Goal: Find contact information: Find contact information

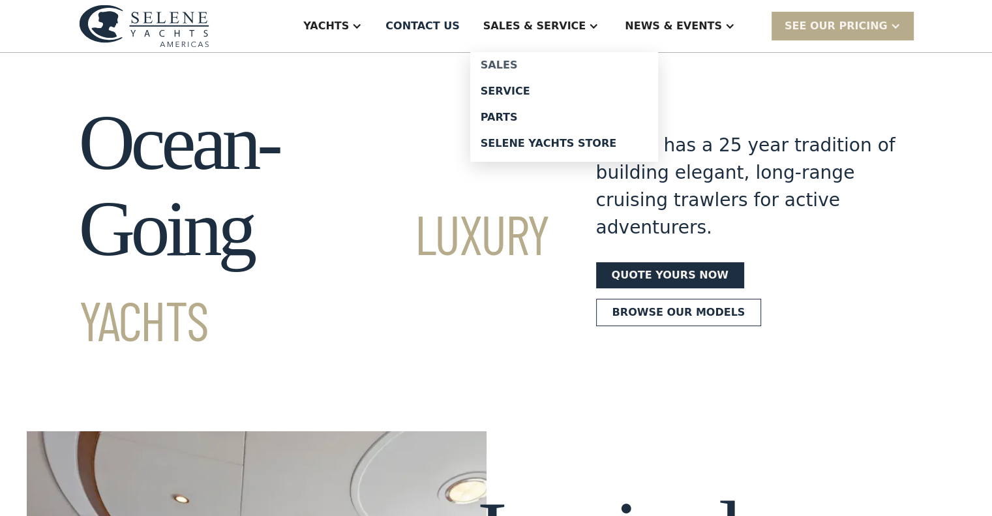
click at [552, 67] on div "Sales" at bounding box center [564, 65] width 167 height 10
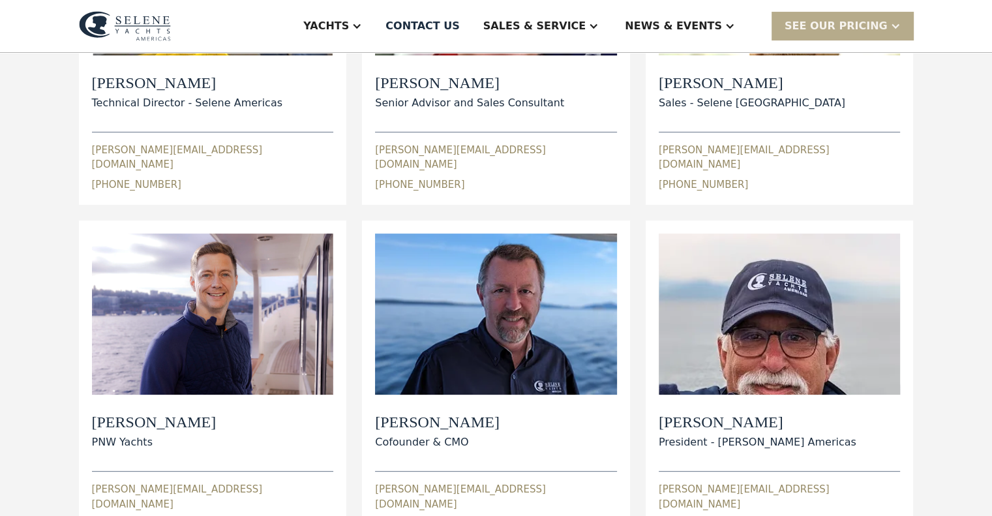
scroll to position [319, 0]
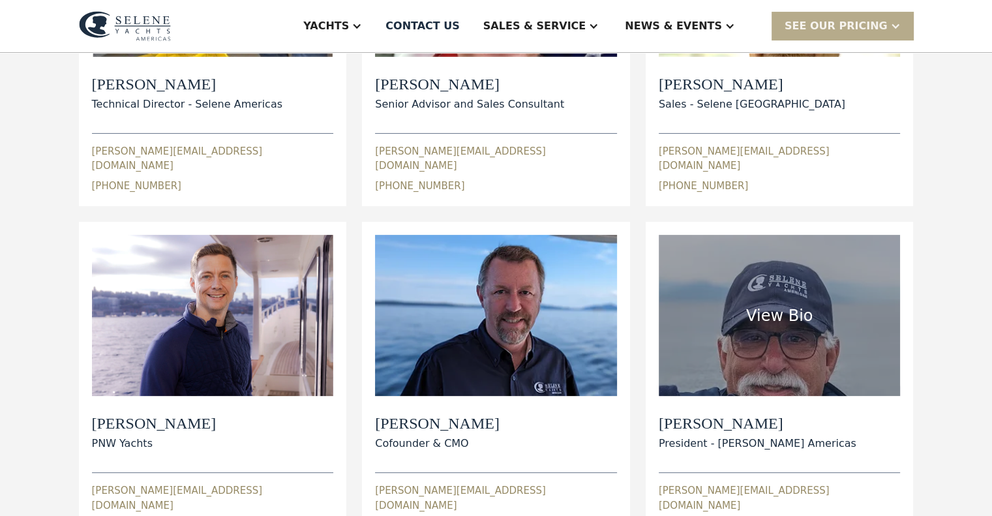
click at [334, 193] on div "Wayne Goldman President - Selene Yachts Americas wayne@seleneamericas.com 1 (51…" at bounding box center [213, 125] width 242 height 136
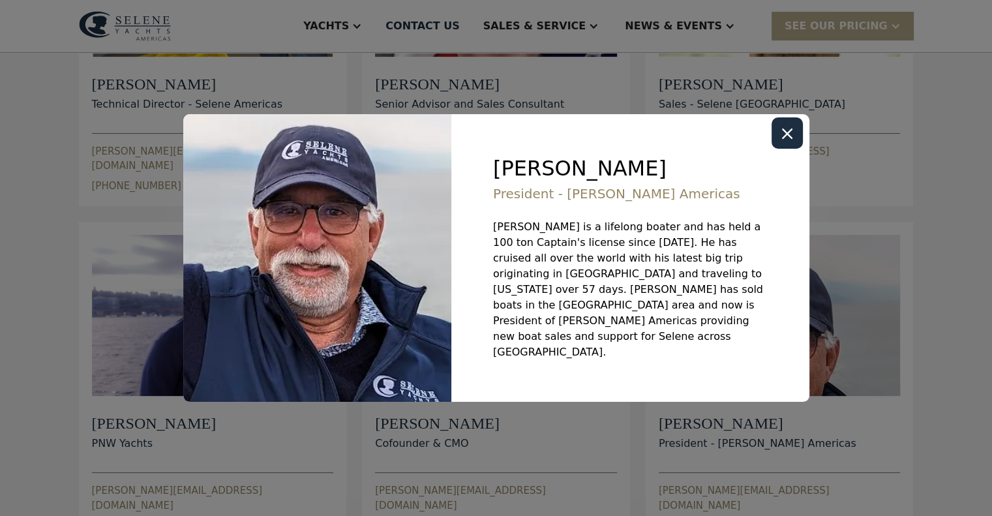
click at [0, 0] on div at bounding box center [0, 0] width 0 height 0
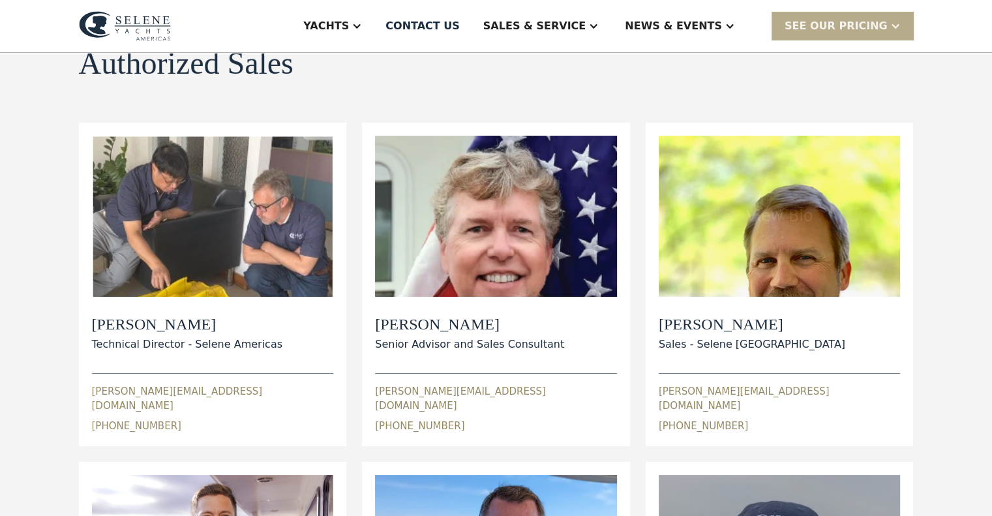
scroll to position [0, 0]
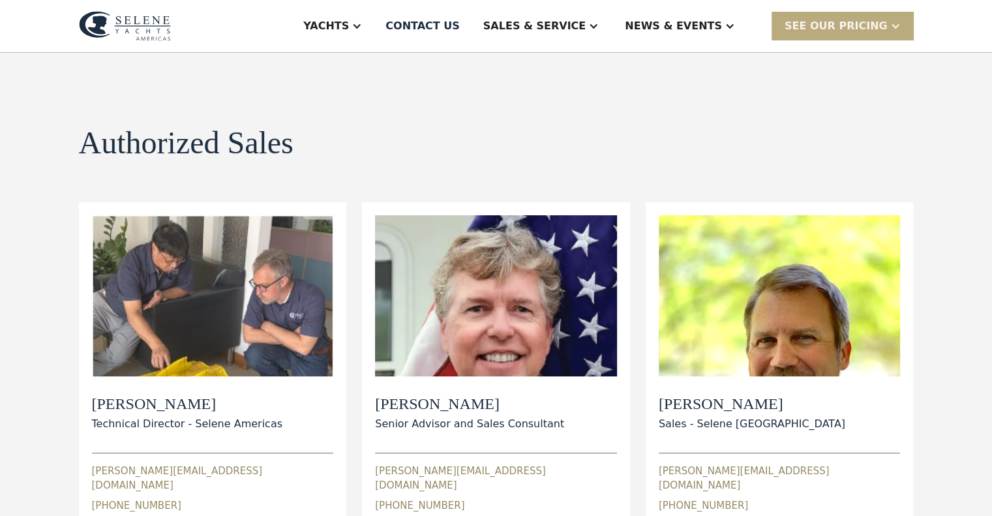
click at [804, 38] on div "SEE Our Pricing" at bounding box center [842, 26] width 142 height 28
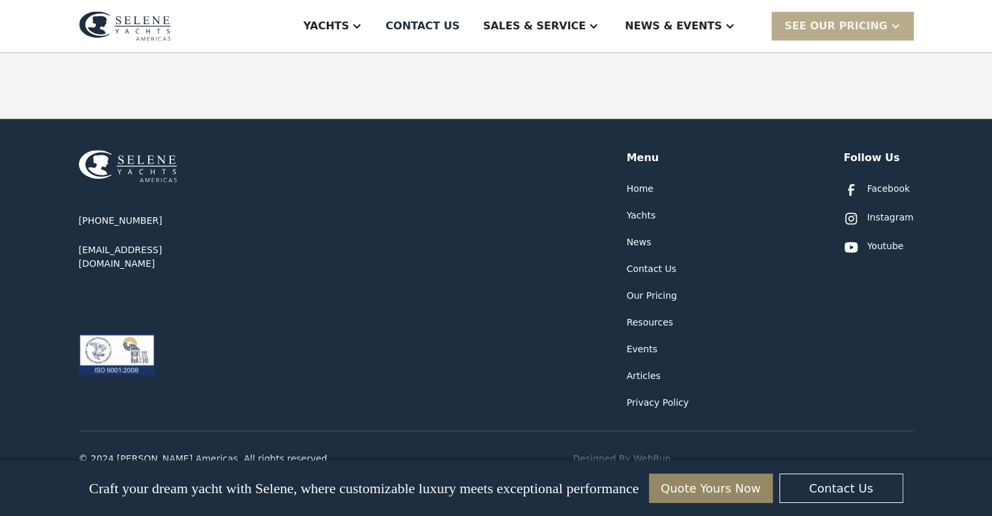
click at [874, 182] on div "Facebook" at bounding box center [888, 189] width 43 height 14
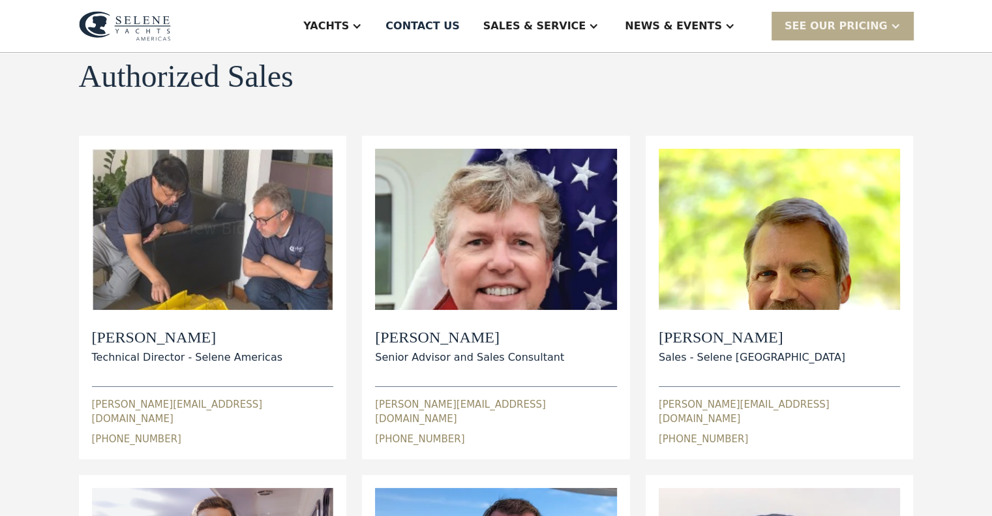
scroll to position [0, 0]
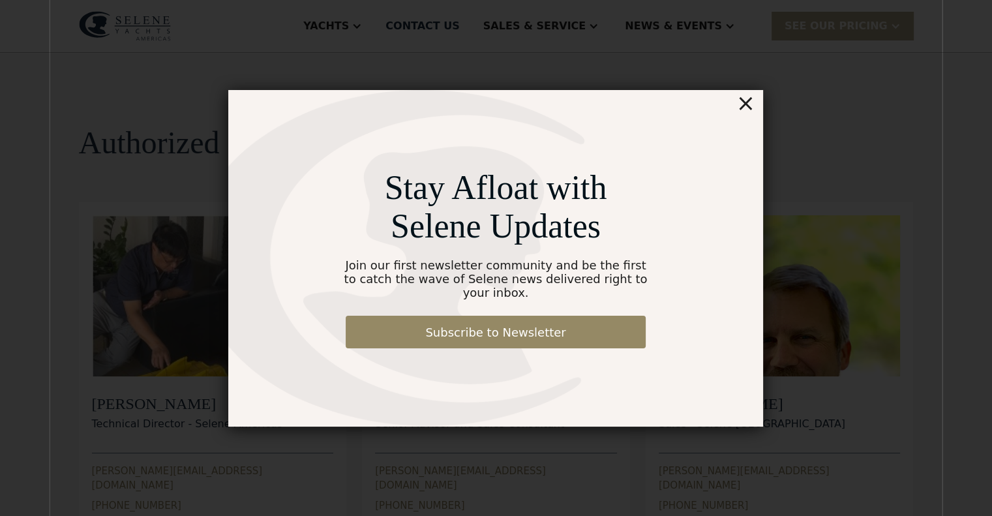
click at [751, 116] on div "×" at bounding box center [745, 103] width 19 height 26
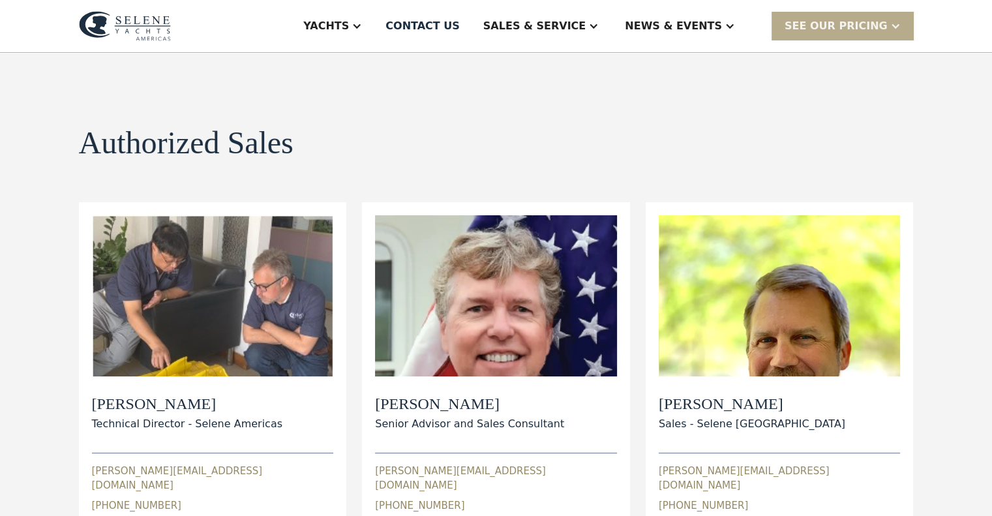
click at [115, 15] on img at bounding box center [125, 26] width 92 height 30
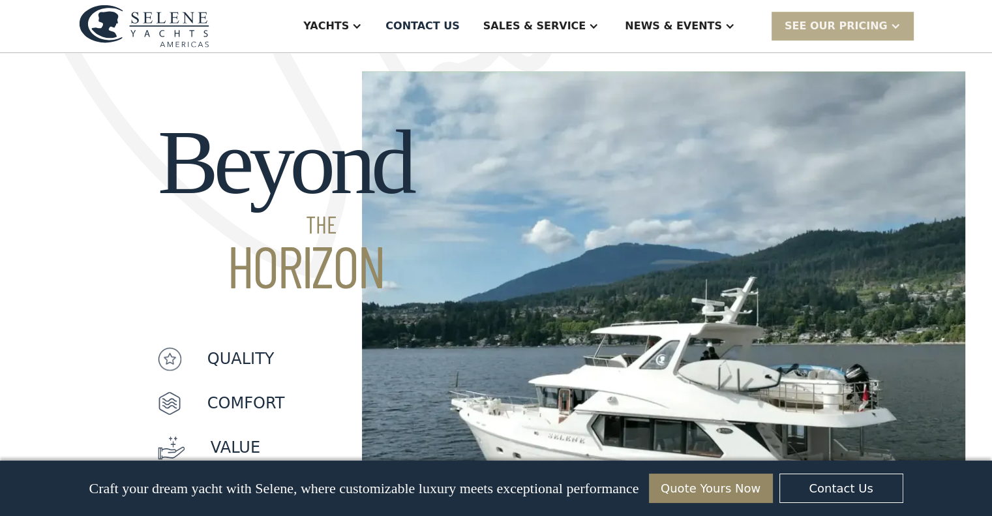
scroll to position [951, 0]
